Goal: Find specific page/section: Find specific page/section

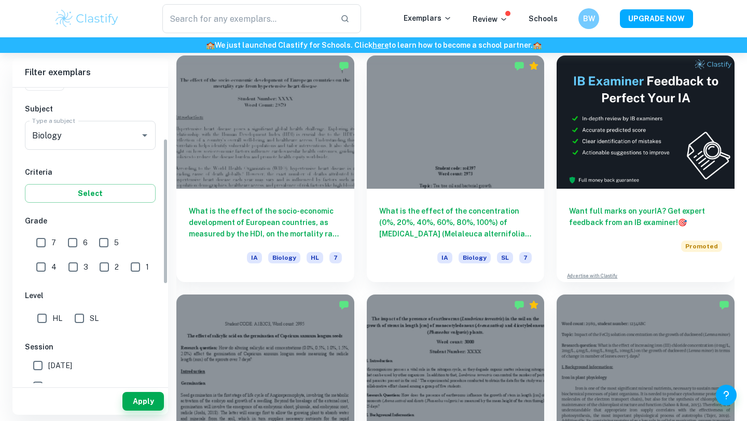
scroll to position [295, 0]
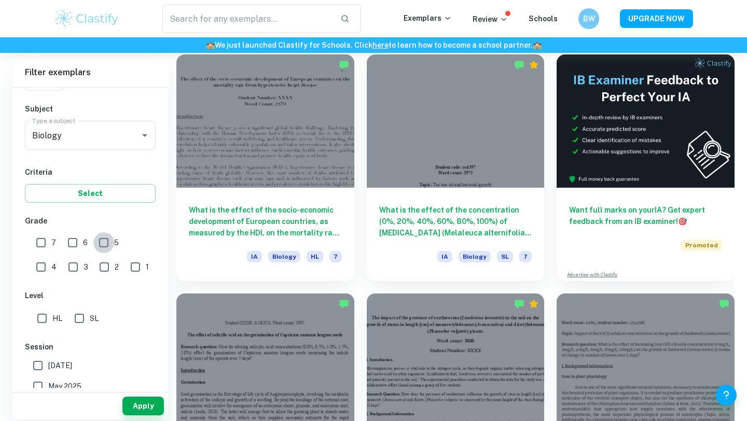
click at [105, 244] on input "5" at bounding box center [103, 242] width 21 height 21
checkbox input "true"
click at [74, 244] on input "6" at bounding box center [72, 242] width 21 height 21
checkbox input "true"
click at [48, 244] on input "7" at bounding box center [41, 242] width 21 height 21
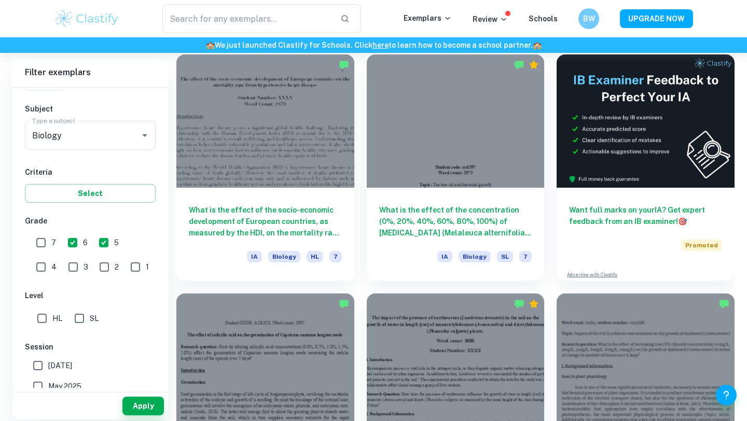
click at [36, 240] on input "7" at bounding box center [41, 242] width 21 height 21
click at [39, 245] on input "7" at bounding box center [41, 242] width 21 height 21
checkbox input "true"
click at [148, 402] on button "Apply" at bounding box center [142, 406] width 41 height 19
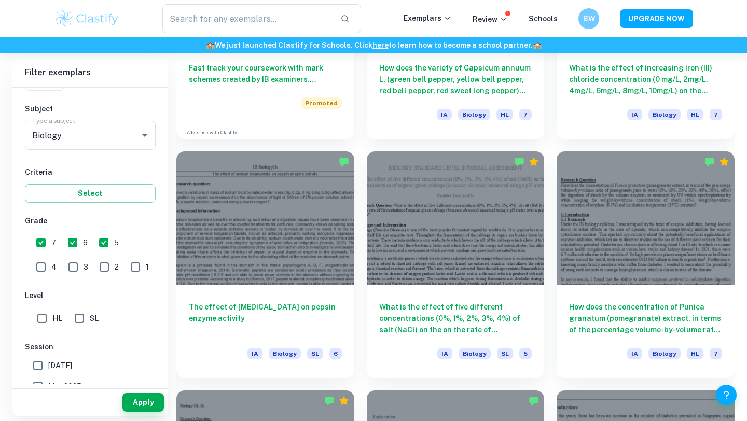
scroll to position [930, 0]
